Goal: Task Accomplishment & Management: Use online tool/utility

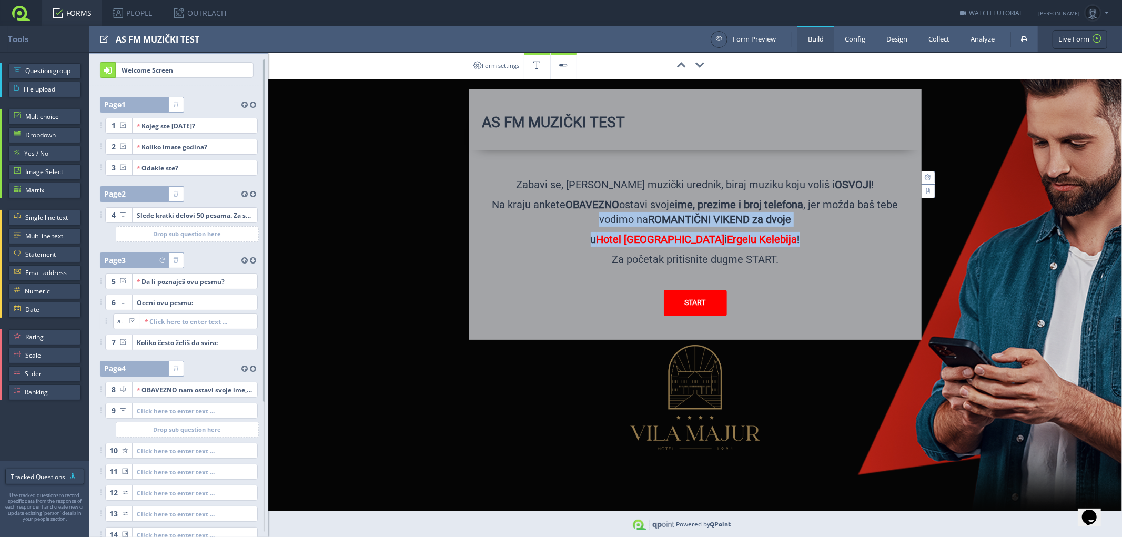
click at [79, 12] on link "FORMS" at bounding box center [72, 13] width 60 height 26
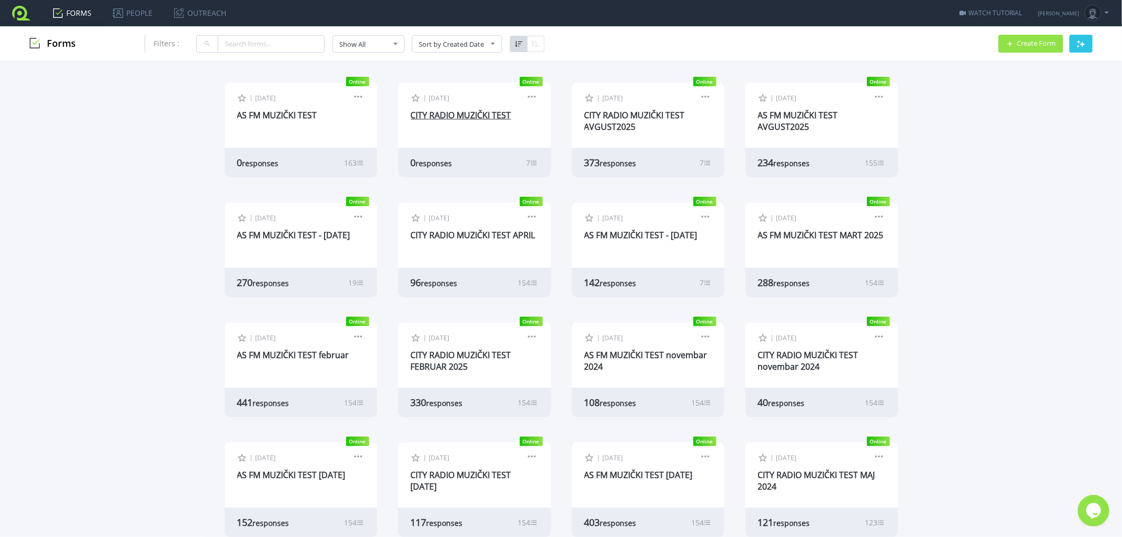
click at [441, 117] on link "CITY RADIO MUZIČKI TEST" at bounding box center [461, 115] width 100 height 12
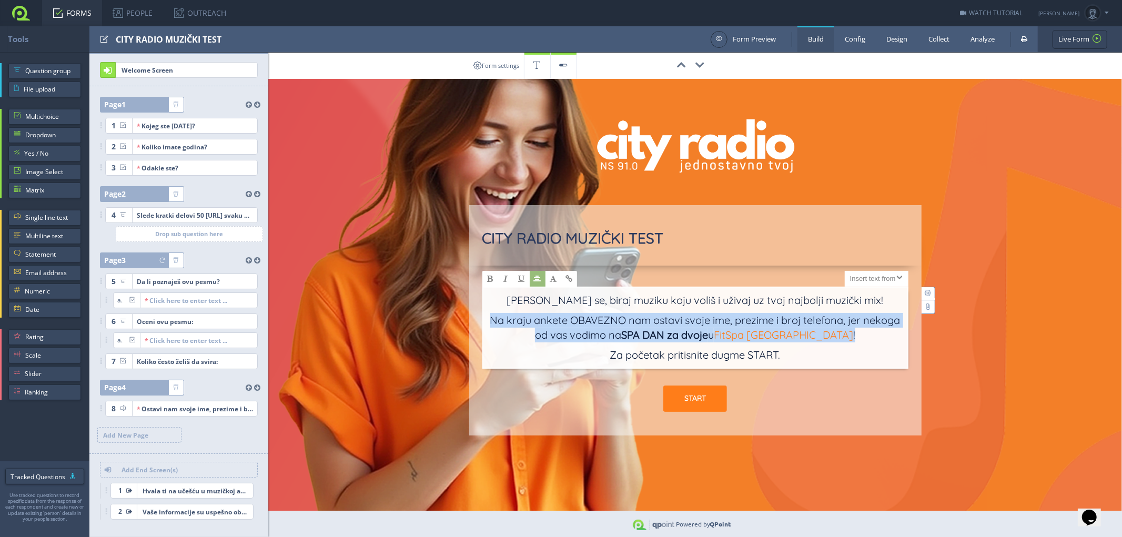
drag, startPoint x: 488, startPoint y: 321, endPoint x: 852, endPoint y: 331, distance: 364.1
click at [852, 331] on div "[PERSON_NAME] se, biraj muziku koju voliš i uživaj uz tvoj najbolji muzički mix…" at bounding box center [695, 328] width 426 height 82
copy p "Na kraju ankete OBAVEZNO nam ostavi svoje ime, prezime i broj telefona, jer nek…"
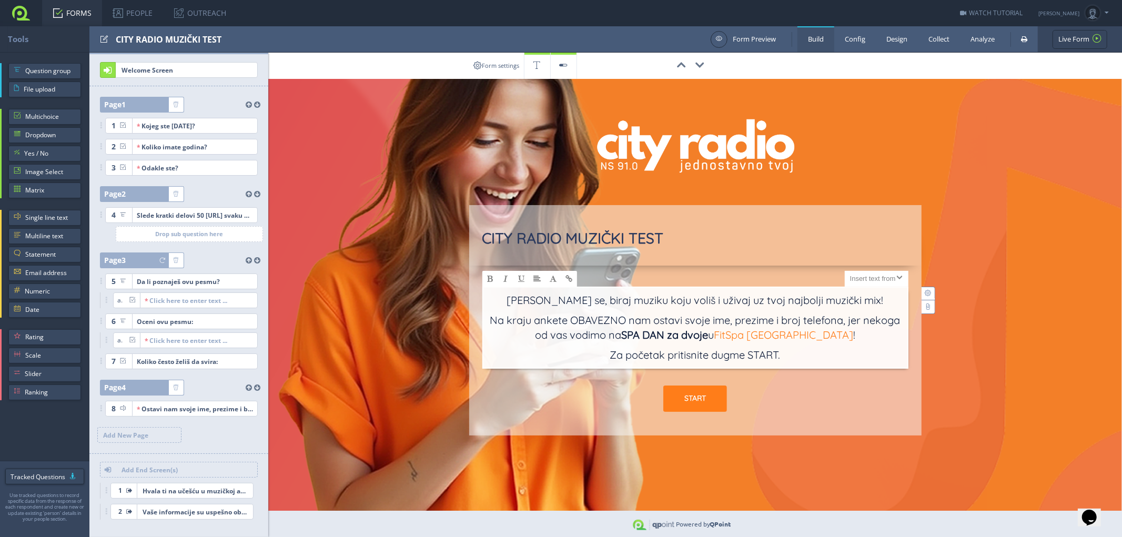
click at [934, 128] on div "00:00:00 CITY RADIO MUZIČKI TEST X Large Size Large Size Normal Size Small Size…" at bounding box center [695, 244] width 854 height 383
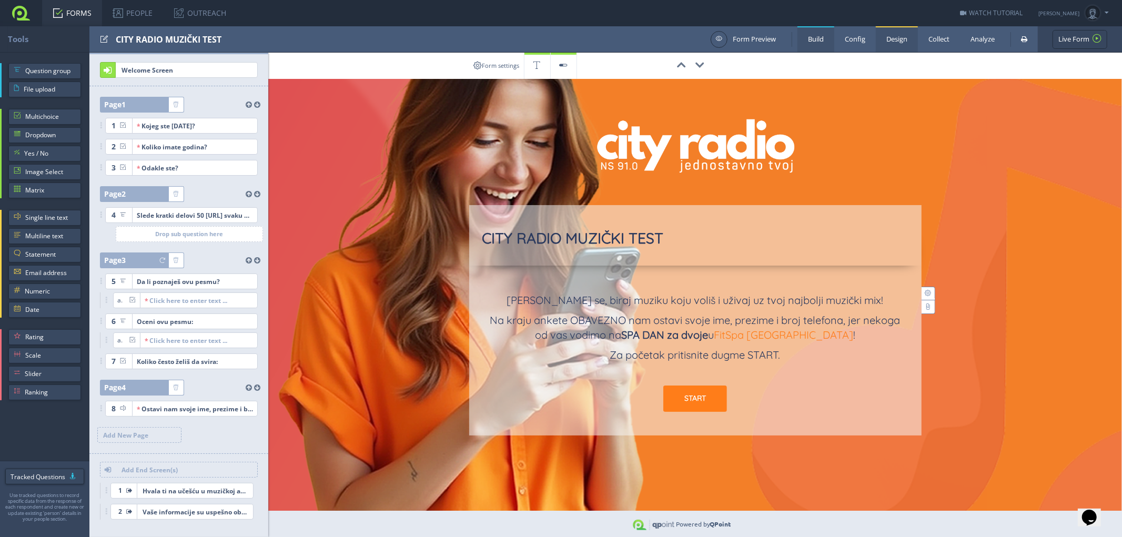
click at [901, 37] on link "Design" at bounding box center [897, 39] width 42 height 26
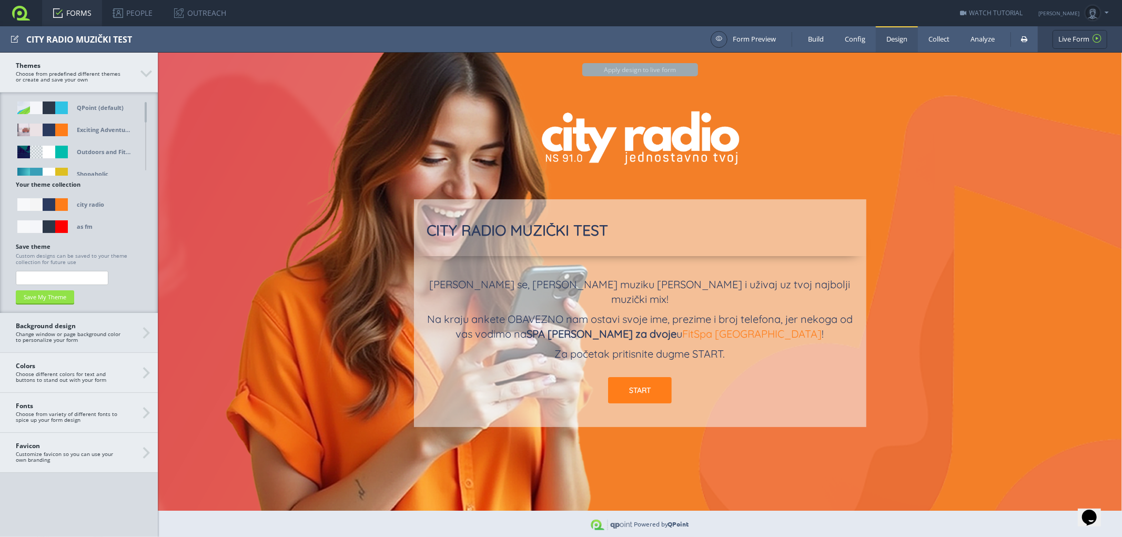
click at [112, 333] on span "Background design Change window or page background color to personalize your fo…" at bounding box center [79, 332] width 126 height 21
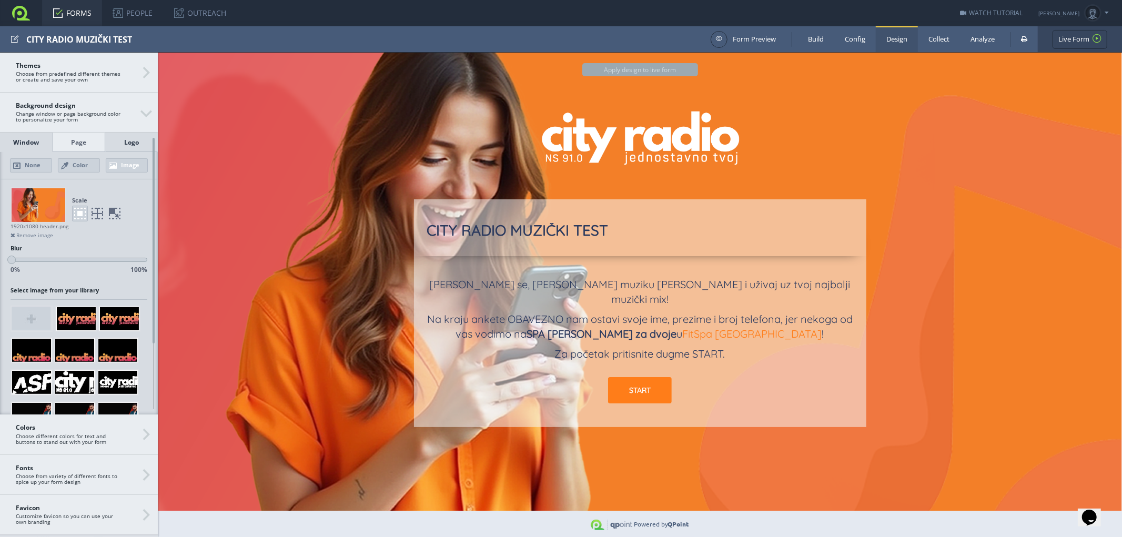
click at [130, 143] on div "Logo" at bounding box center [131, 142] width 53 height 19
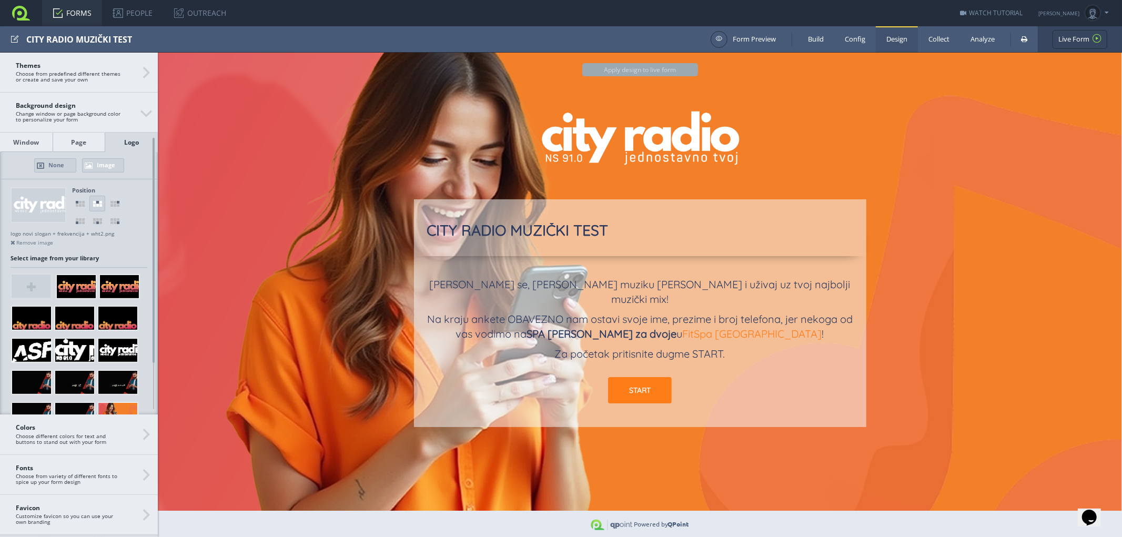
click at [103, 163] on link "Image" at bounding box center [103, 165] width 42 height 14
click at [92, 166] on link "Image" at bounding box center [103, 165] width 42 height 14
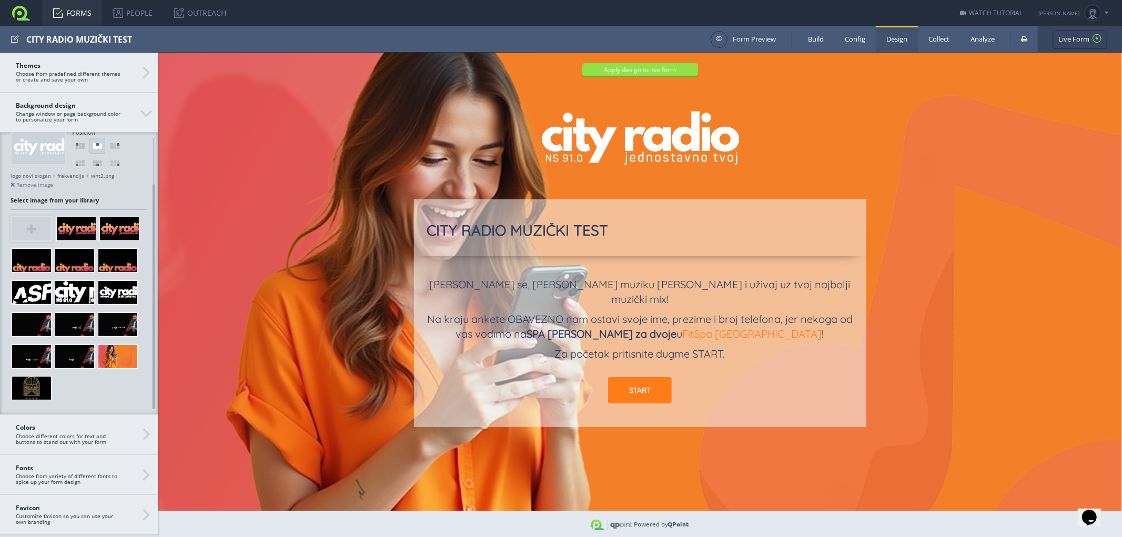
click at [31, 232] on img at bounding box center [31, 228] width 39 height 23
type input "C:\fakepath\Znak i logo.pdf"
click at [155, 298] on div at bounding box center [153, 296] width 8 height 225
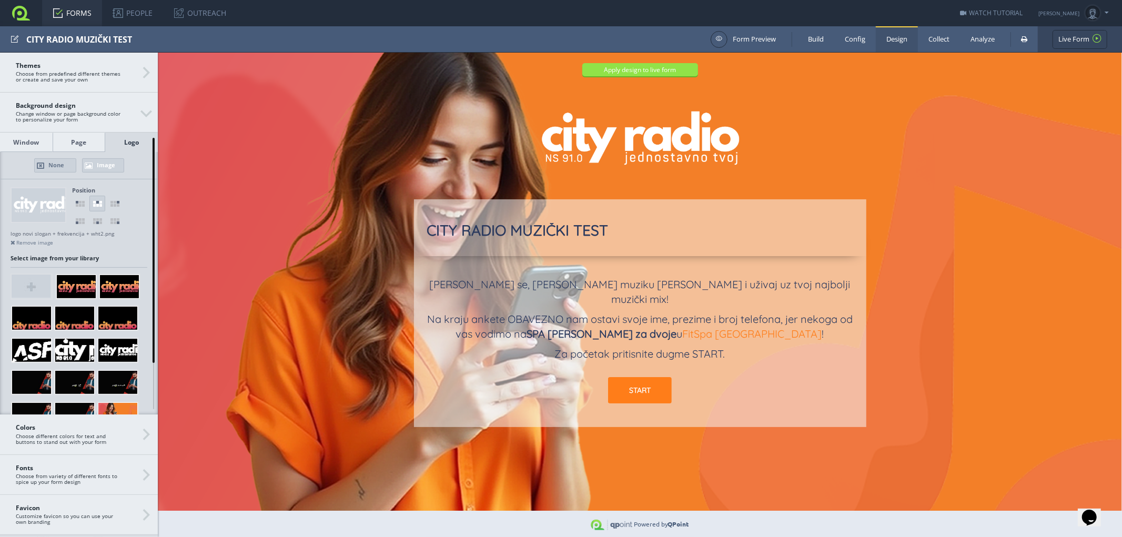
click at [106, 167] on link "Image" at bounding box center [103, 165] width 42 height 14
click at [29, 287] on img at bounding box center [31, 286] width 39 height 23
click at [75, 12] on link "FORMS" at bounding box center [72, 13] width 60 height 26
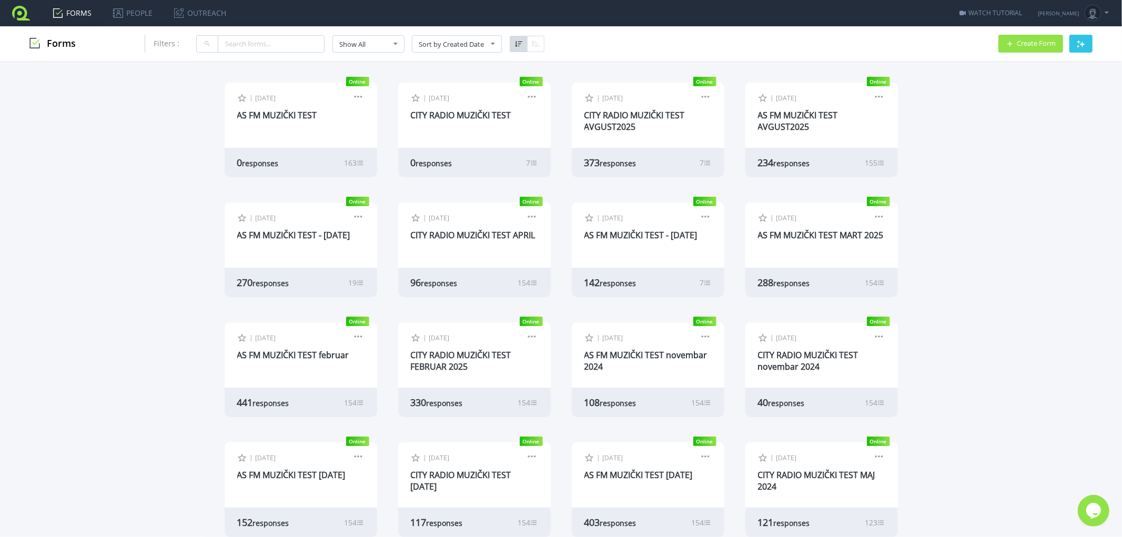
drag, startPoint x: 1078, startPoint y: 1, endPoint x: 1044, endPoint y: 186, distance: 188.8
click at [1044, 186] on div "Online Offline | Oct 6, 2025 Edit Form Design Collect Results 0 |" at bounding box center [560, 383] width 1143 height 642
